Goal: Transaction & Acquisition: Purchase product/service

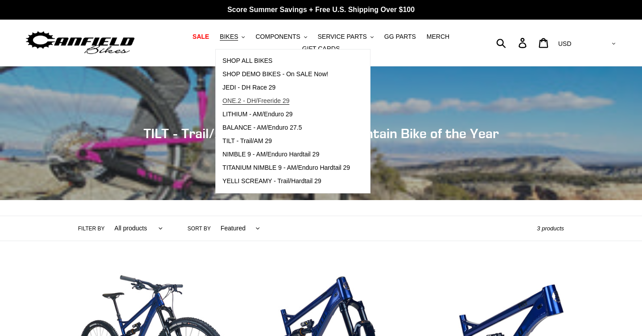
click at [258, 100] on span "ONE.2 - DH/Freeride 29" at bounding box center [256, 101] width 67 height 8
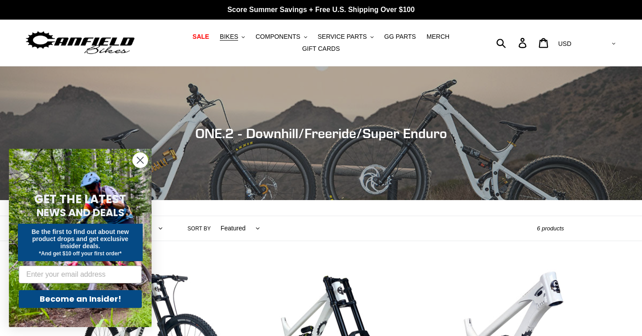
scroll to position [20, 0]
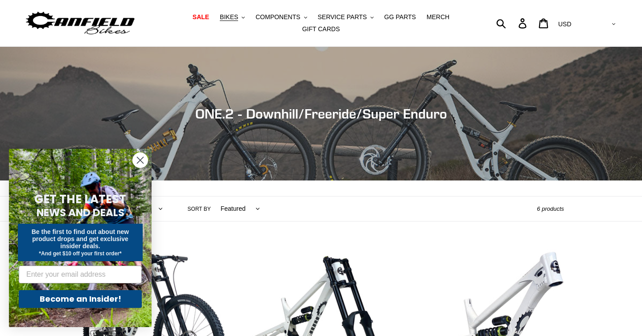
click at [144, 157] on circle "Close dialog" at bounding box center [140, 160] width 15 height 15
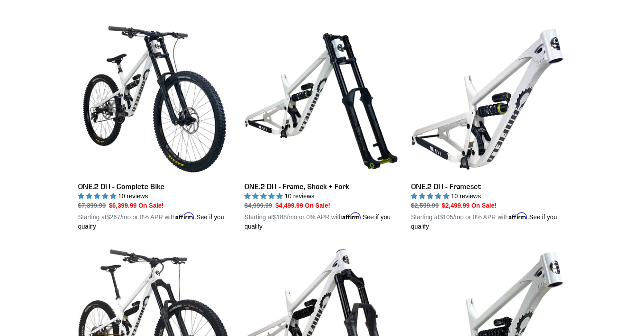
scroll to position [255, 0]
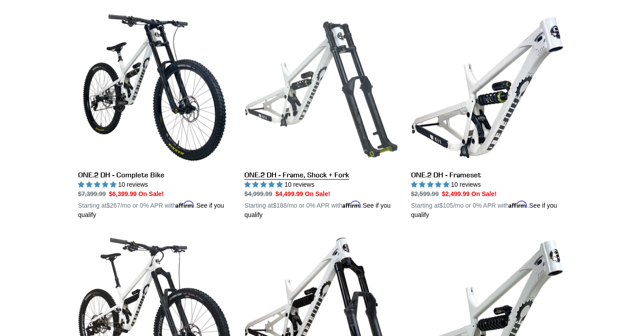
click at [308, 178] on link "ONE.2 DH - Frame, Shock + Fork" at bounding box center [320, 115] width 153 height 209
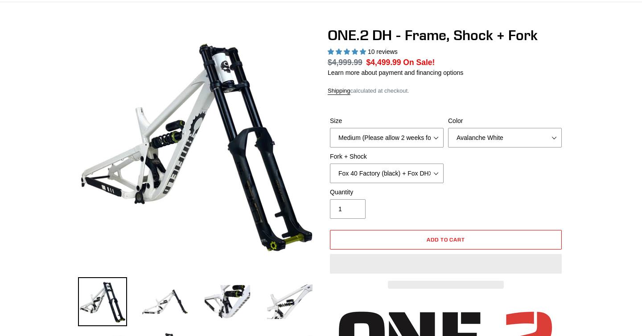
select select "highest-rating"
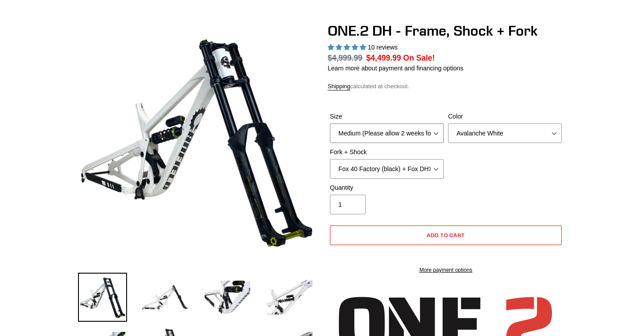
click at [384, 133] on select "Medium (Please allow 2 weeks for delivery) Large (Sold Out)" at bounding box center [387, 134] width 114 height 20
select select "Large (Sold Out)"
click at [330, 124] on select "Medium (Please allow 2 weeks for delivery) Large (Sold Out)" at bounding box center [387, 134] width 114 height 20
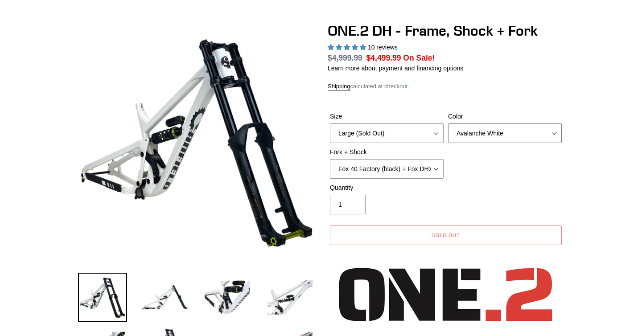
click at [479, 135] on select "Avalanche White Bentonite Grey" at bounding box center [505, 134] width 114 height 20
click at [448, 124] on select "Avalanche White Bentonite Grey" at bounding box center [505, 134] width 114 height 20
click at [479, 135] on select "Avalanche White Bentonite Grey" at bounding box center [505, 134] width 114 height 20
select select "Bentonite Grey"
click at [448, 124] on select "Avalanche White Bentonite Grey" at bounding box center [505, 134] width 114 height 20
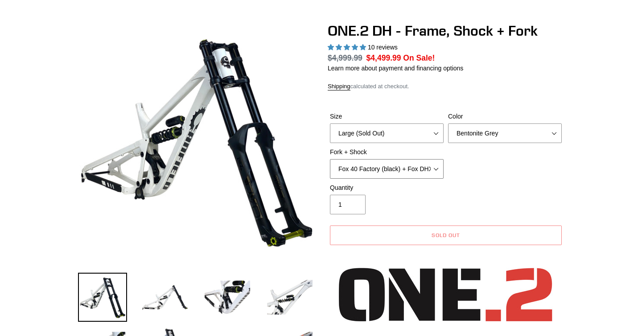
click at [411, 168] on select "Fox 40 Factory (black) + Fox DHX2 250x75 Fox 40 Factory (orange) + Fox DHX2 250…" at bounding box center [387, 169] width 114 height 20
select select "RockShox BoXXer Ultimate 35mm (red) + RockShox Vivid DH Coil"
click at [330, 159] on select "Fox 40 Factory (black) + Fox DHX2 250x75 Fox 40 Factory (orange) + Fox DHX2 250…" at bounding box center [387, 169] width 114 height 20
click at [414, 192] on div "Quantity 1" at bounding box center [387, 198] width 118 height 31
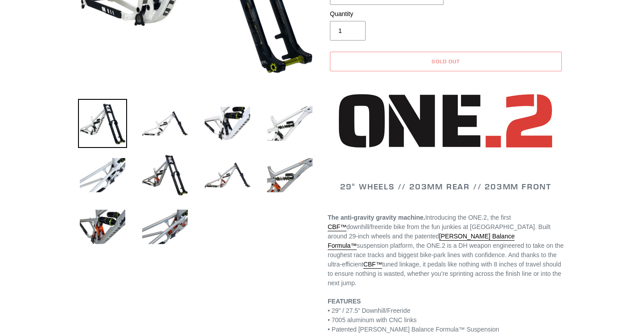
scroll to position [262, 0]
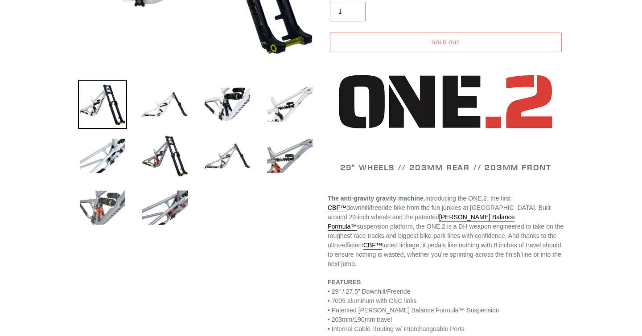
click at [100, 211] on img at bounding box center [102, 207] width 49 height 49
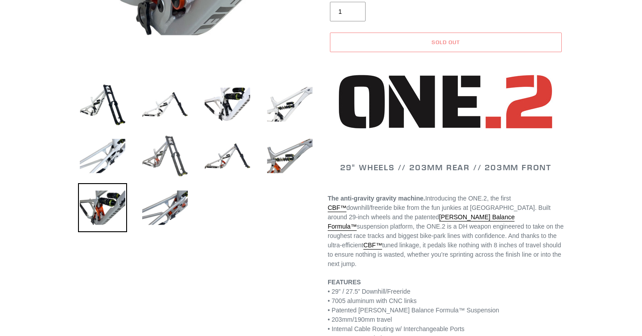
click at [162, 144] on img at bounding box center [165, 156] width 49 height 49
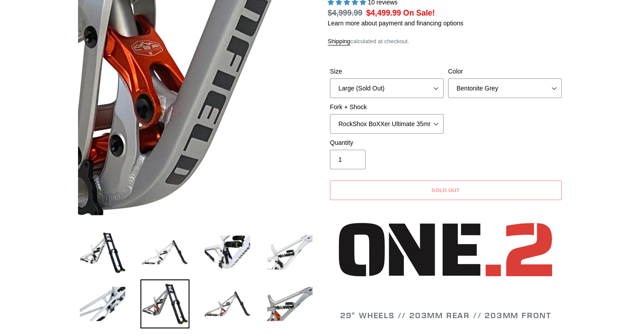
scroll to position [105, 0]
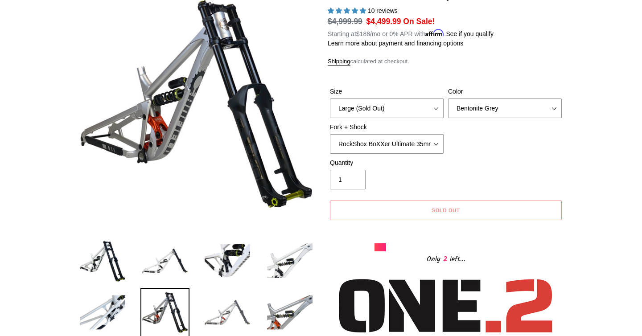
click at [238, 318] on img at bounding box center [227, 312] width 49 height 49
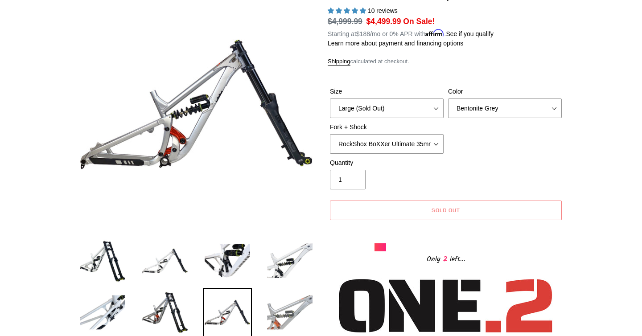
click at [278, 308] on img at bounding box center [289, 312] width 49 height 49
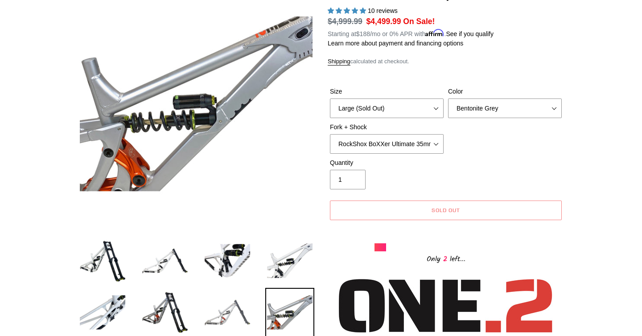
click at [225, 304] on img at bounding box center [227, 312] width 49 height 49
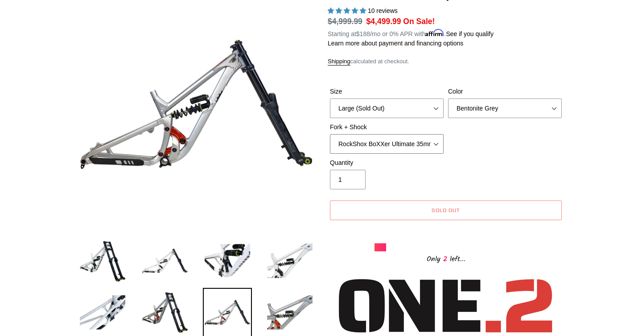
click at [438, 141] on select "Fox 40 Factory (black) + Fox DHX2 250x75 Fox 40 Factory (orange) + Fox DHX2 250…" at bounding box center [387, 144] width 114 height 20
click at [330, 134] on select "Fox 40 Factory (black) + Fox DHX2 250x75 Fox 40 Factory (orange) + Fox DHX2 250…" at bounding box center [387, 144] width 114 height 20
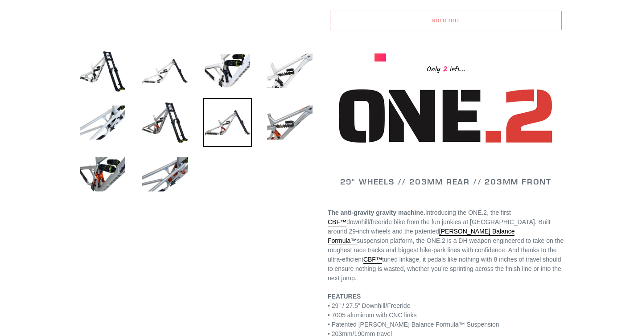
scroll to position [0, 0]
